Goal: Task Accomplishment & Management: Manage account settings

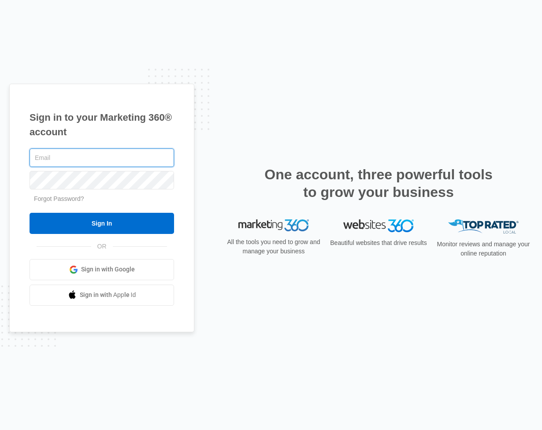
type input "[PERSON_NAME][EMAIL_ADDRESS][DOMAIN_NAME]"
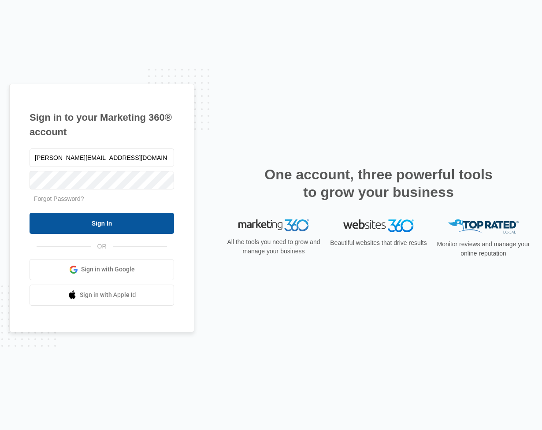
click at [106, 226] on input "Sign In" at bounding box center [102, 223] width 145 height 21
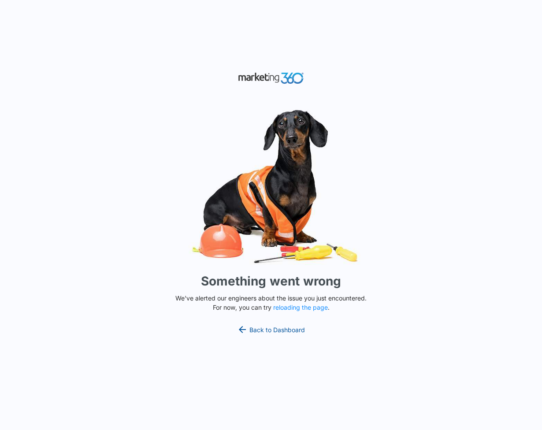
click at [253, 326] on link "Back to Dashboard" at bounding box center [271, 329] width 68 height 11
click at [293, 308] on button "reloading the page" at bounding box center [300, 307] width 55 height 7
